Goal: Find specific page/section: Find specific page/section

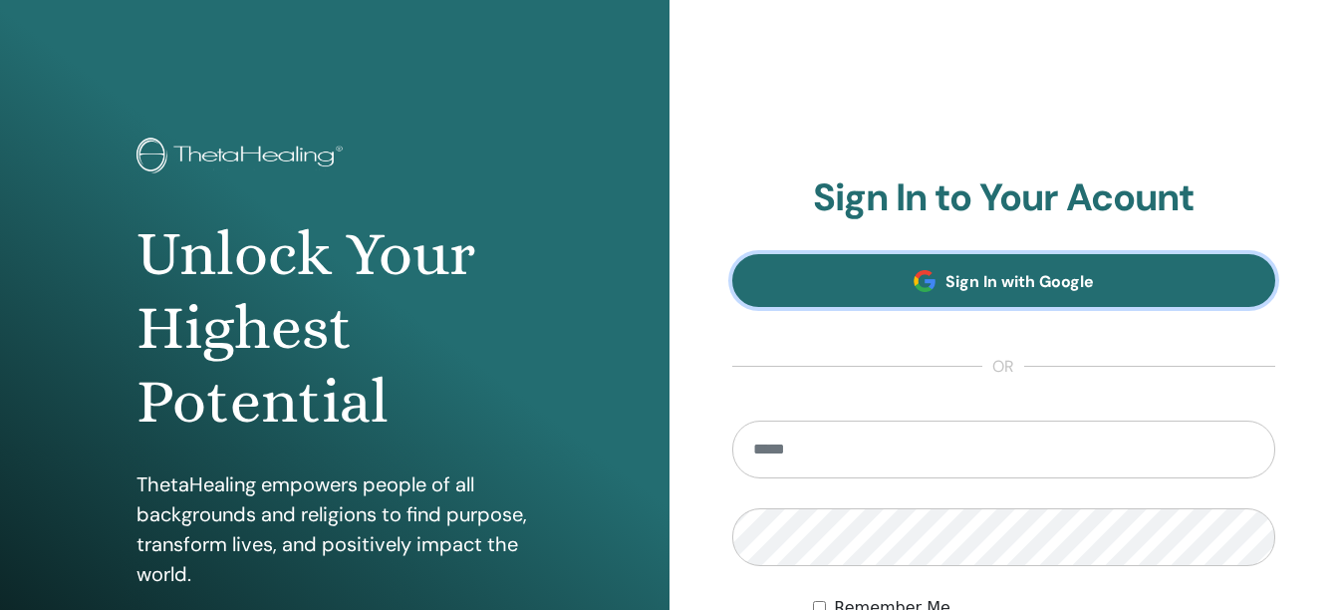
click at [1024, 285] on span "Sign In with Google" at bounding box center [1020, 281] width 148 height 21
